Goal: Consume media (video, audio): Consume media (video, audio)

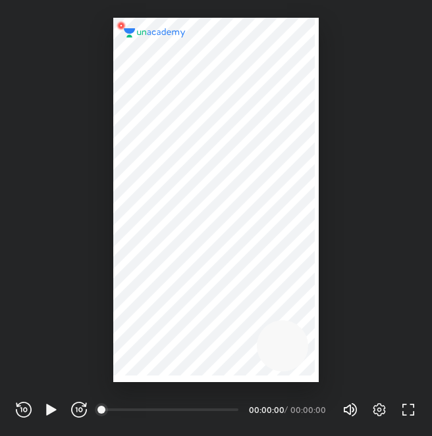
scroll to position [436, 432]
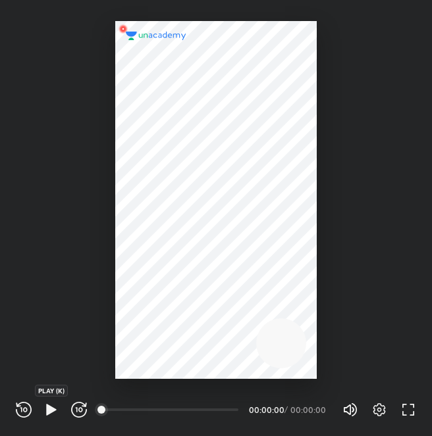
click at [51, 407] on icon "button" at bounding box center [51, 409] width 10 height 11
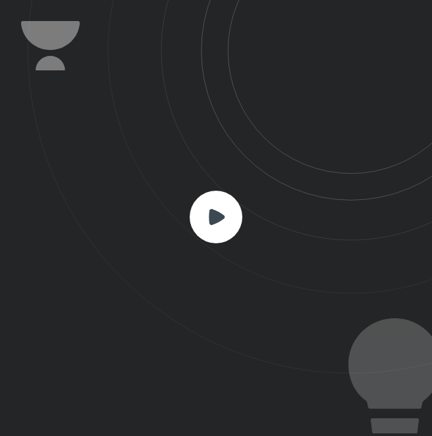
click at [207, 218] on rect at bounding box center [216, 217] width 53 height 53
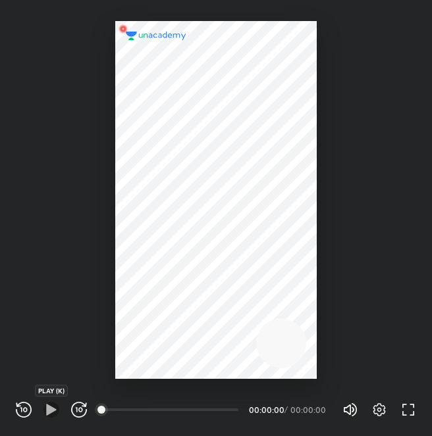
click at [51, 407] on icon "button" at bounding box center [51, 409] width 10 height 11
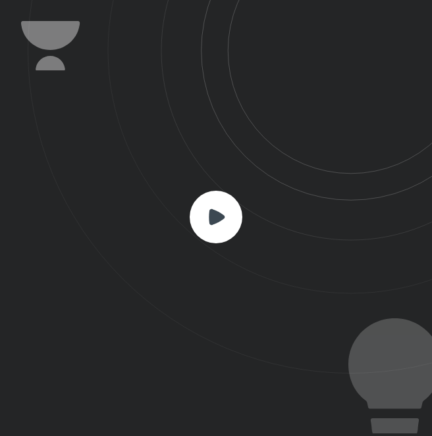
click at [206, 223] on rect at bounding box center [216, 217] width 53 height 53
